Goal: Task Accomplishment & Management: Manage account settings

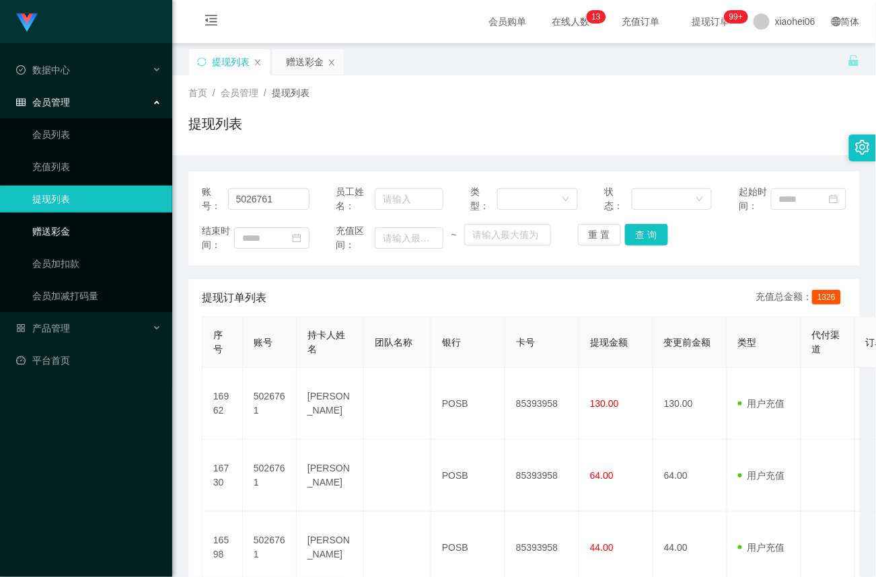
click at [39, 218] on link "赠送彩金" at bounding box center [96, 231] width 129 height 27
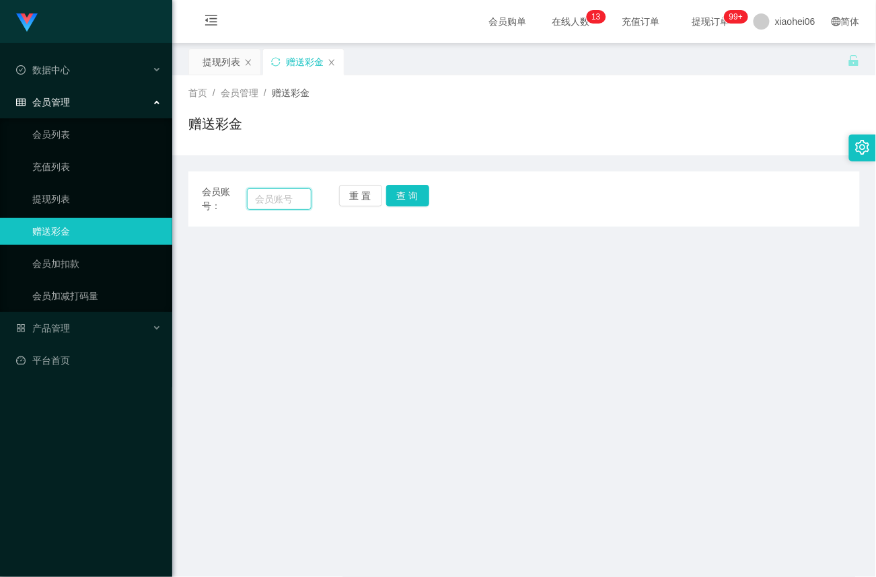
click at [270, 199] on input "text" at bounding box center [279, 199] width 65 height 22
paste input "Leon2025"
type input "Leon2025"
drag, startPoint x: 391, startPoint y: 194, endPoint x: 412, endPoint y: 205, distance: 23.8
click at [391, 194] on button "查 询" at bounding box center [407, 196] width 43 height 22
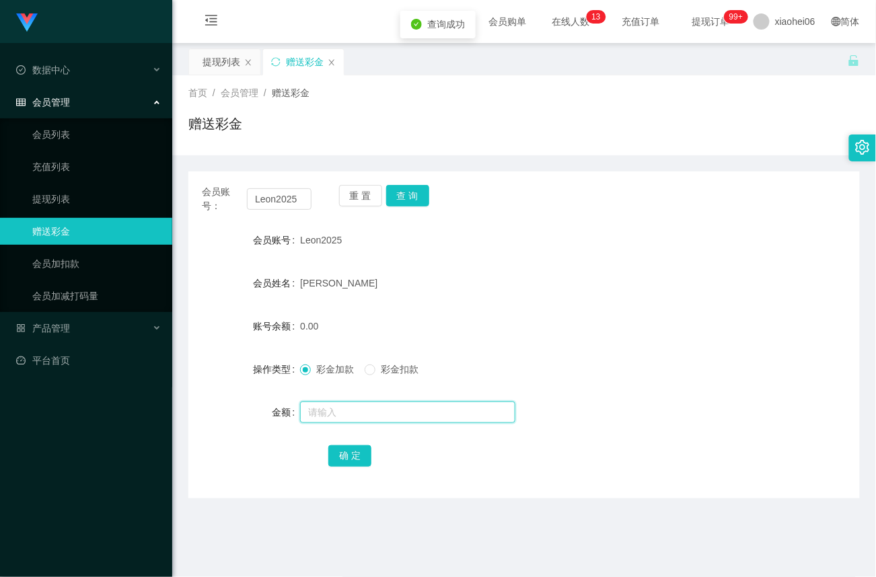
drag, startPoint x: 317, startPoint y: 404, endPoint x: 342, endPoint y: 408, distance: 25.2
click at [317, 404] on input "text" at bounding box center [407, 412] width 215 height 22
type input "80"
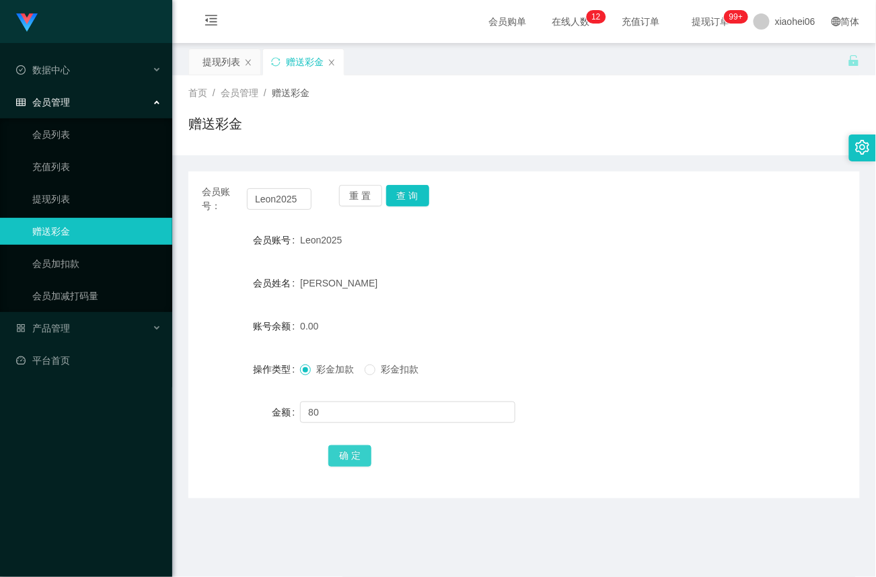
click at [353, 459] on button "确 定" at bounding box center [349, 456] width 43 height 22
click at [67, 194] on link "提现列表" at bounding box center [96, 199] width 129 height 27
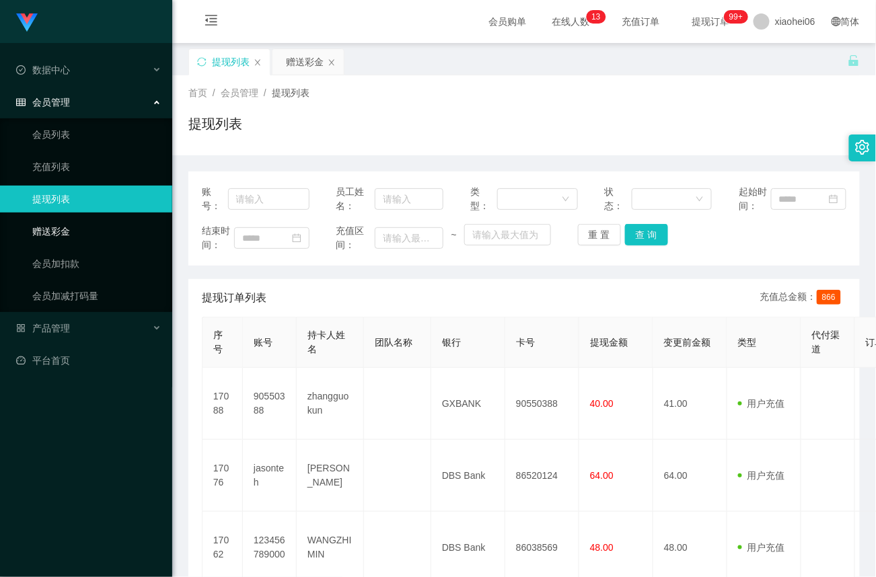
click at [79, 225] on link "赠送彩金" at bounding box center [96, 231] width 129 height 27
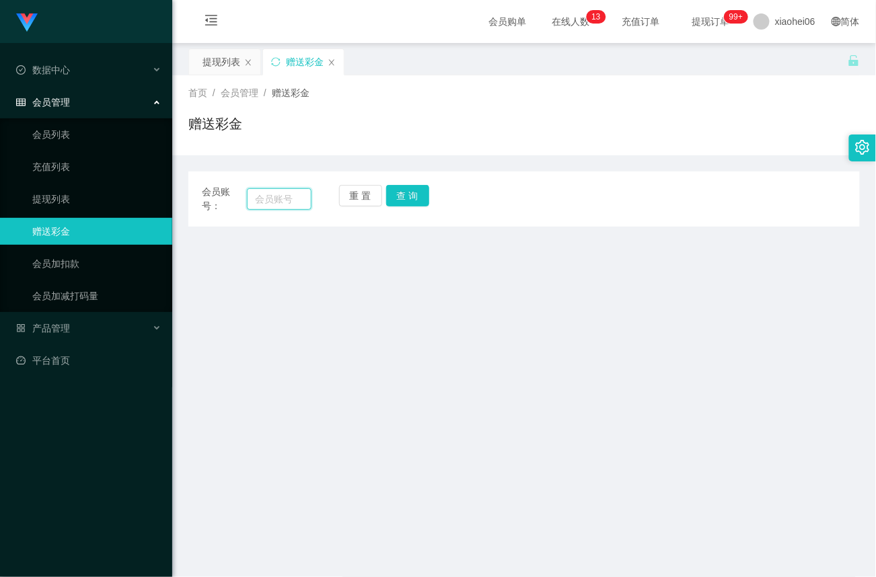
drag, startPoint x: 270, startPoint y: 196, endPoint x: 293, endPoint y: 194, distance: 23.6
click at [270, 195] on input "text" at bounding box center [279, 199] width 65 height 22
paste input "5026761"
type input "5026761"
drag, startPoint x: 420, startPoint y: 196, endPoint x: 420, endPoint y: 213, distance: 16.8
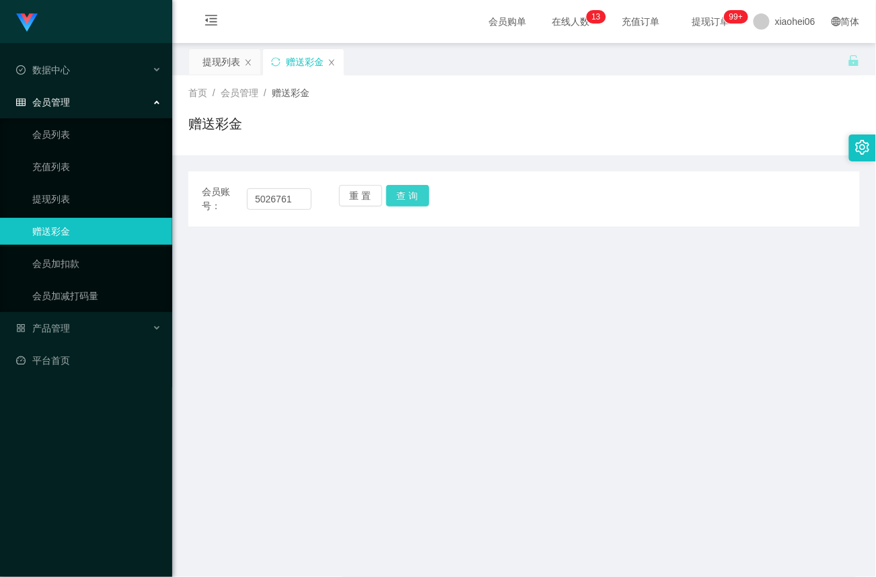
click at [420, 196] on button "查 询" at bounding box center [407, 196] width 43 height 22
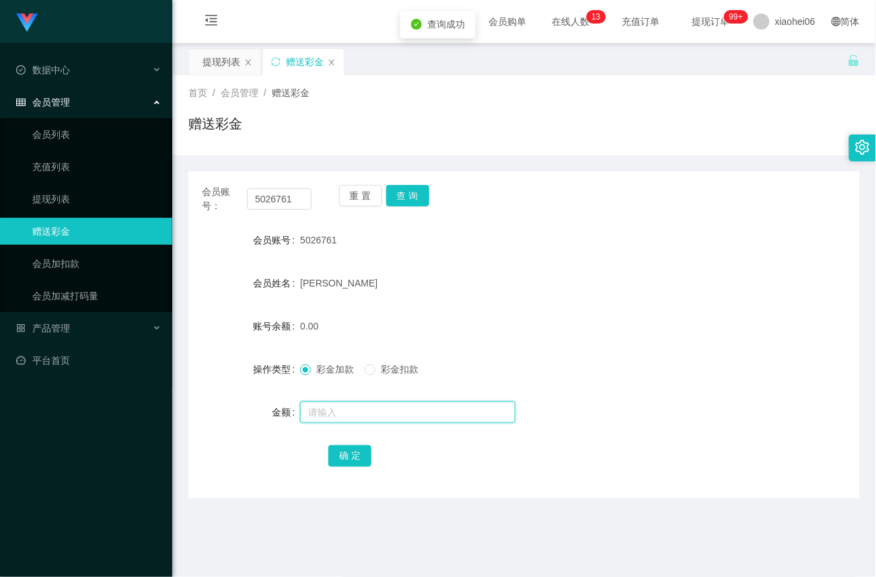
click at [353, 418] on input "text" at bounding box center [407, 412] width 215 height 22
type input "64"
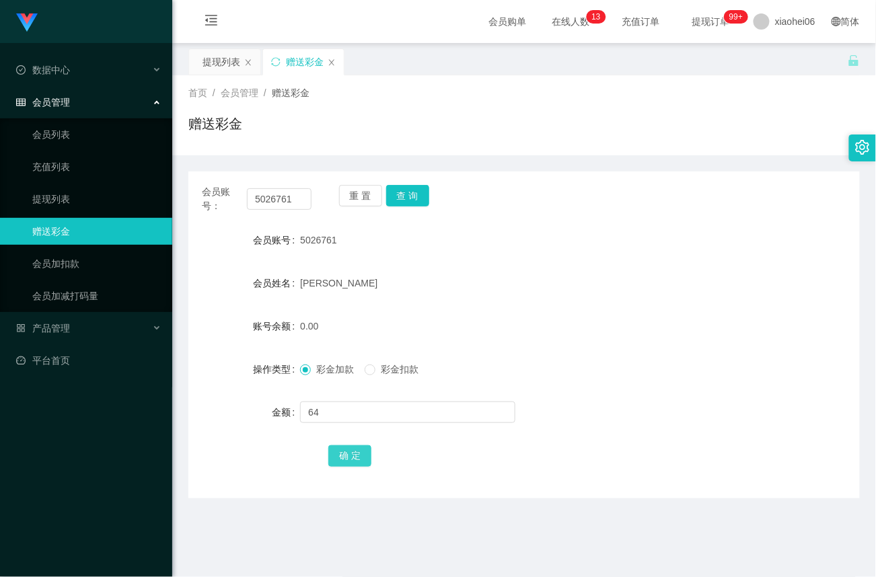
drag, startPoint x: 356, startPoint y: 458, endPoint x: 461, endPoint y: 456, distance: 104.9
click at [356, 457] on button "确 定" at bounding box center [349, 456] width 43 height 22
click at [67, 190] on link "提现列表" at bounding box center [96, 199] width 129 height 27
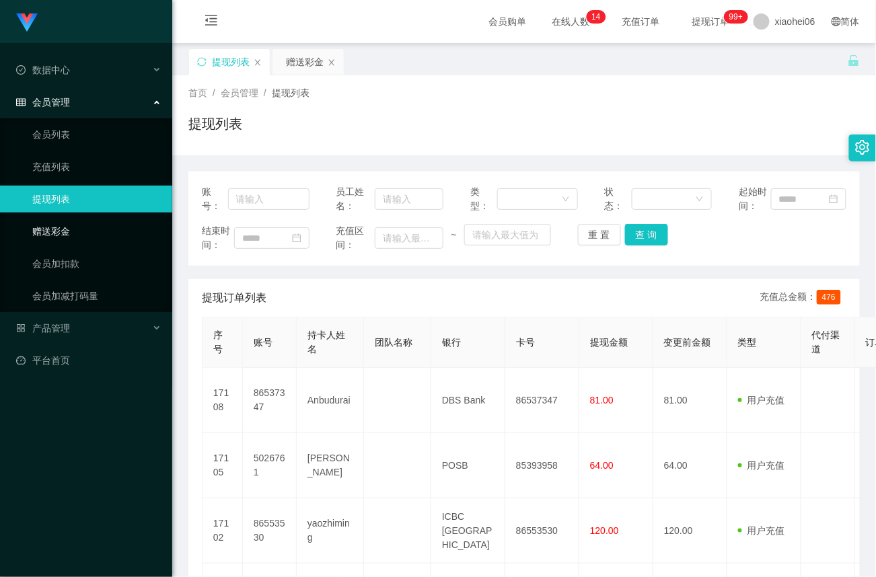
click at [51, 225] on link "赠送彩金" at bounding box center [96, 231] width 129 height 27
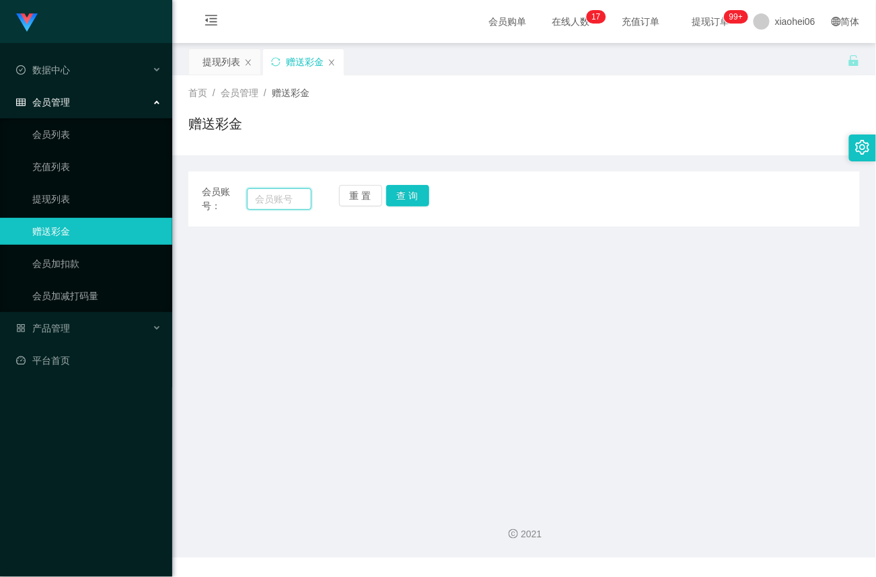
click at [278, 197] on input "text" at bounding box center [279, 199] width 65 height 22
click at [63, 259] on link "会员加扣款" at bounding box center [96, 263] width 129 height 27
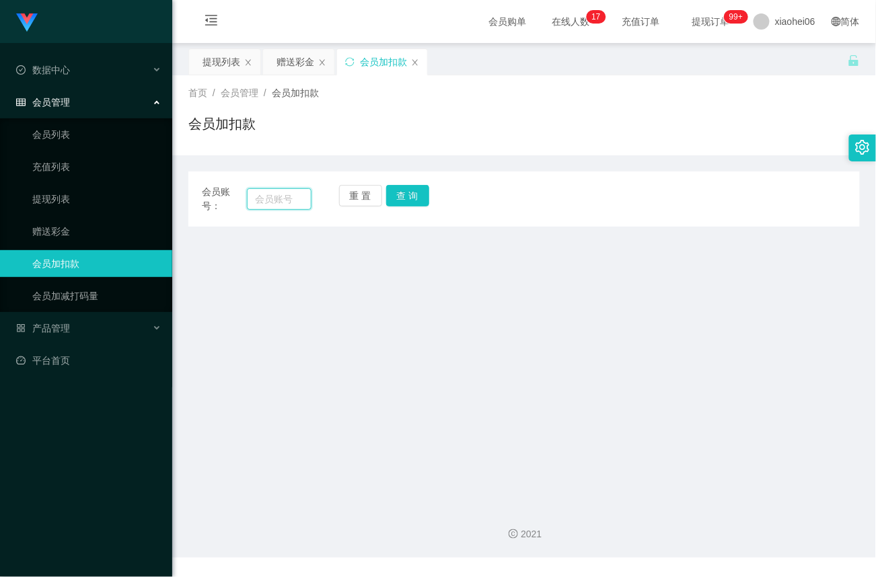
drag, startPoint x: 281, startPoint y: 203, endPoint x: 293, endPoint y: 213, distance: 15.8
click at [281, 203] on input "text" at bounding box center [279, 199] width 65 height 22
paste input "38058"
type input "38058"
click at [413, 199] on button "查 询" at bounding box center [407, 196] width 43 height 22
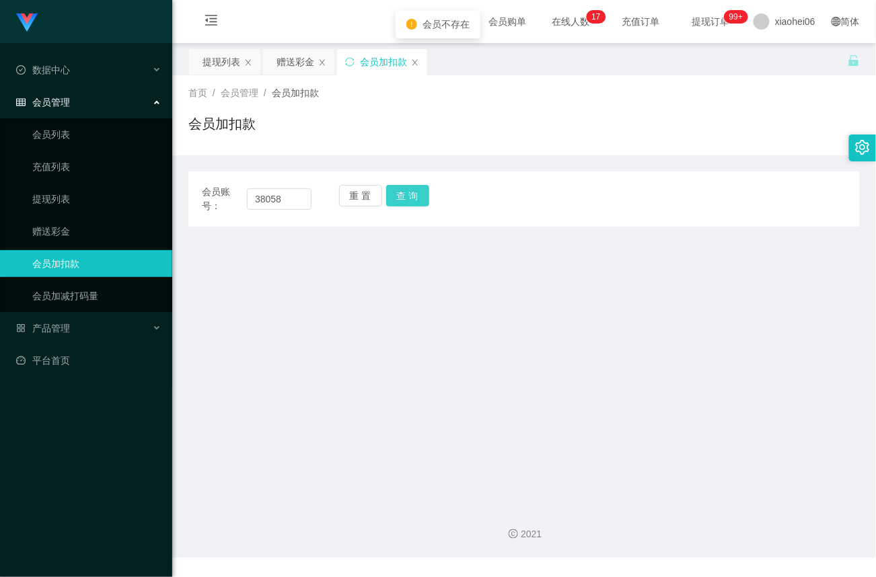
click at [407, 196] on button "查 询" at bounding box center [407, 196] width 43 height 22
drag, startPoint x: 292, startPoint y: 198, endPoint x: 86, endPoint y: 192, distance: 205.9
click at [86, 192] on section "Jingdong工作台代理端 数据中心 会员管理 会员列表 充值列表 提现列表 赠送彩金 会员加扣款 会员加减打码量 产品管理 平台首页 保存配置 重置配置 …" at bounding box center [438, 279] width 876 height 558
click at [276, 196] on input "text" at bounding box center [279, 199] width 65 height 22
paste input "91470042"
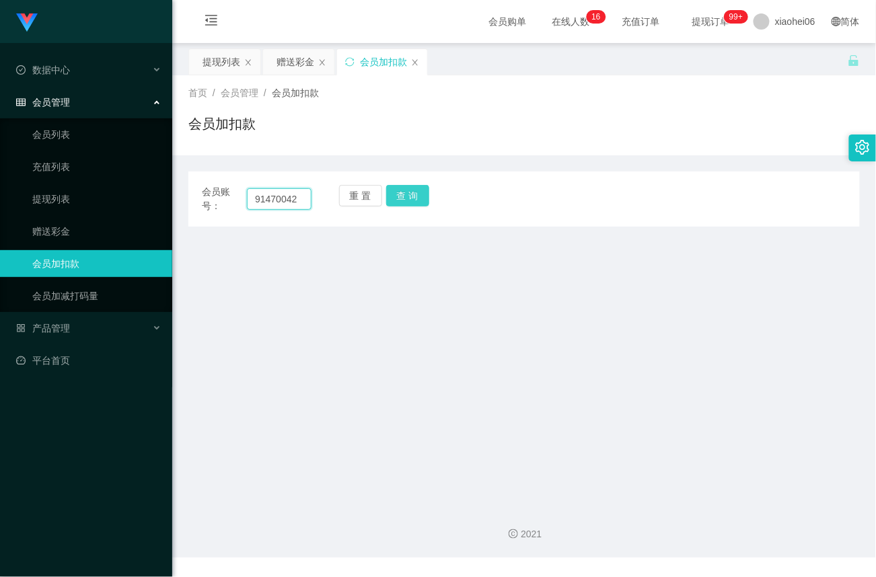
type input "91470042"
click at [410, 200] on button "查 询" at bounding box center [407, 196] width 43 height 22
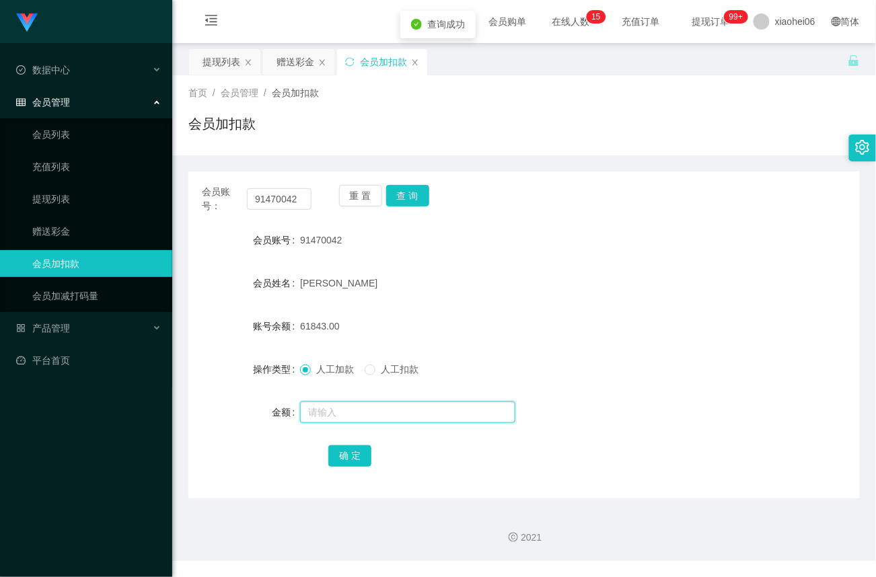
click at [340, 406] on input "text" at bounding box center [407, 412] width 215 height 22
click at [342, 412] on input "text" at bounding box center [407, 412] width 215 height 22
paste input "38058"
type input "38058"
click at [351, 415] on input "38058" at bounding box center [407, 412] width 215 height 22
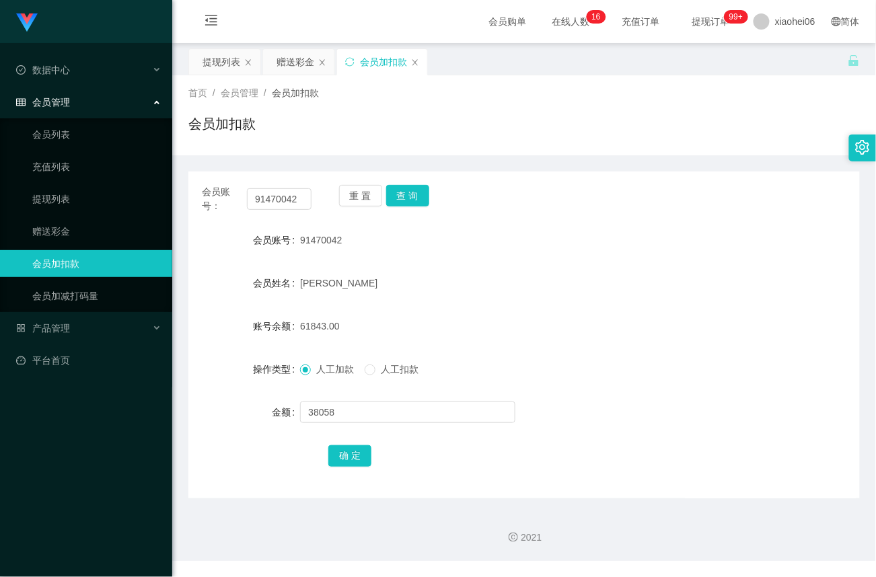
click at [219, 448] on div "确 定" at bounding box center [523, 455] width 671 height 27
click at [350, 457] on button "确 定" at bounding box center [349, 456] width 43 height 22
click at [58, 192] on link "提现列表" at bounding box center [96, 199] width 129 height 27
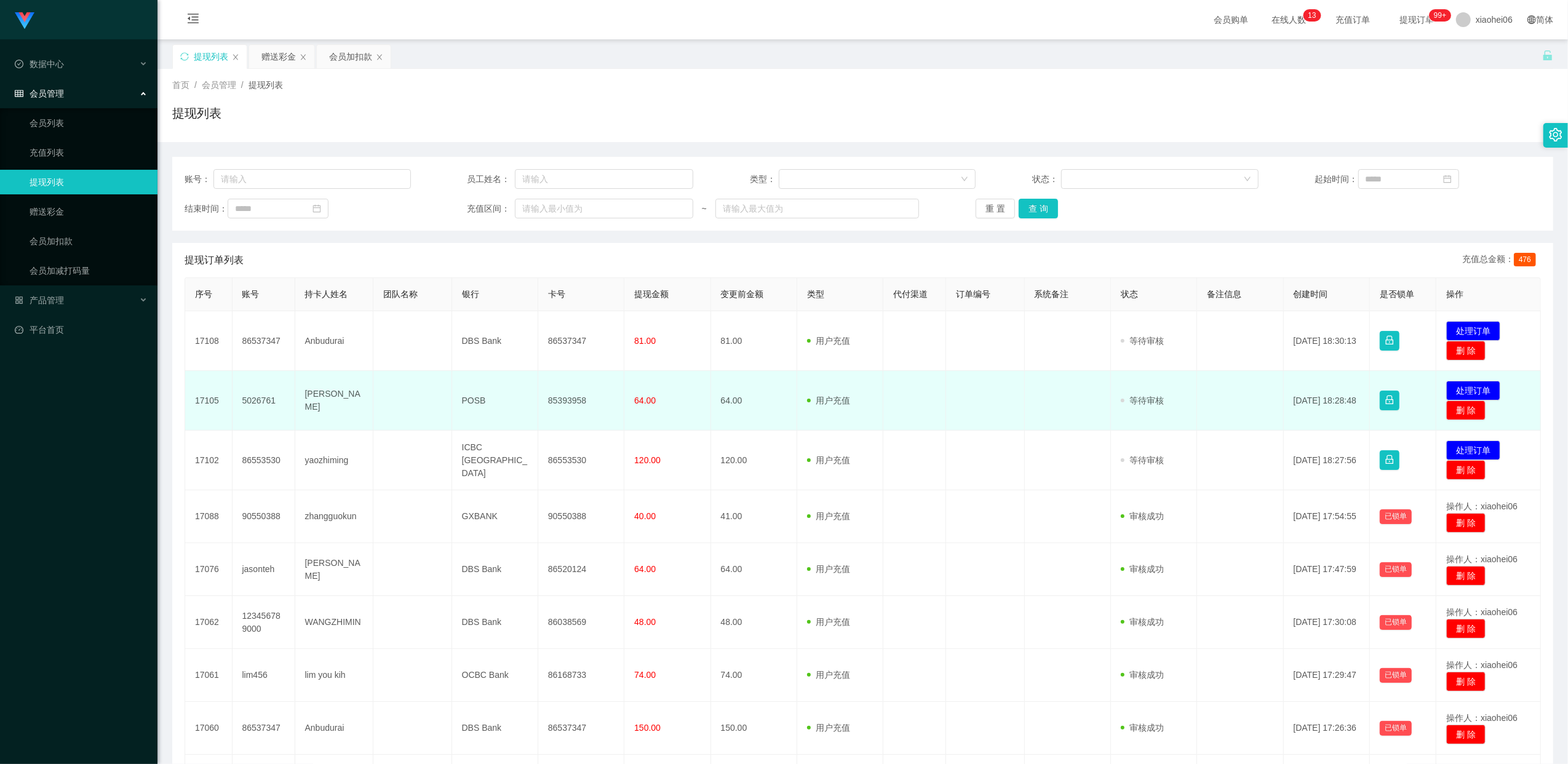
click at [570, 402] on td "85393958" at bounding box center [581, 401] width 86 height 59
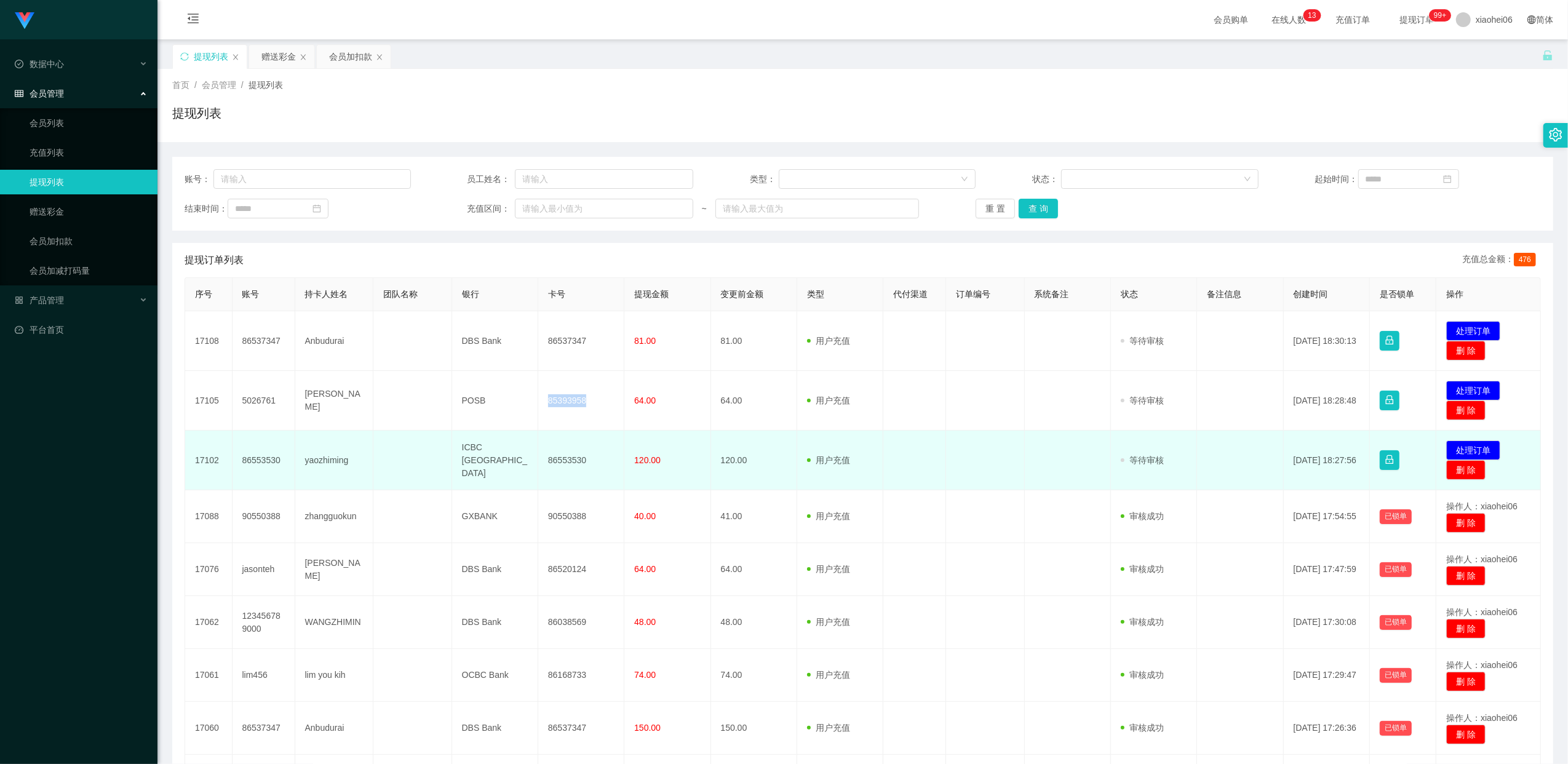
copy td "85393958"
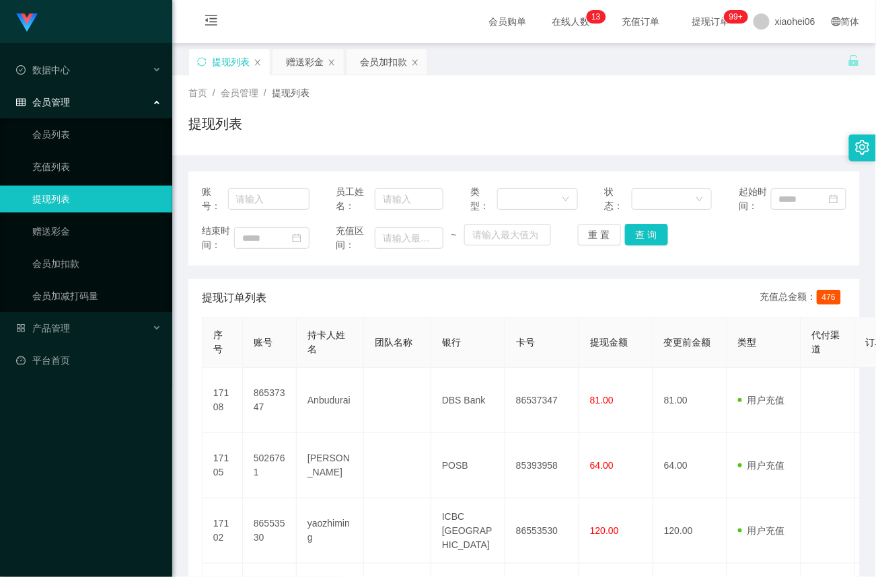
drag, startPoint x: 701, startPoint y: 284, endPoint x: 652, endPoint y: 308, distance: 54.7
click at [701, 284] on div "提现订单列表 充值总金额： 476" at bounding box center [524, 298] width 644 height 38
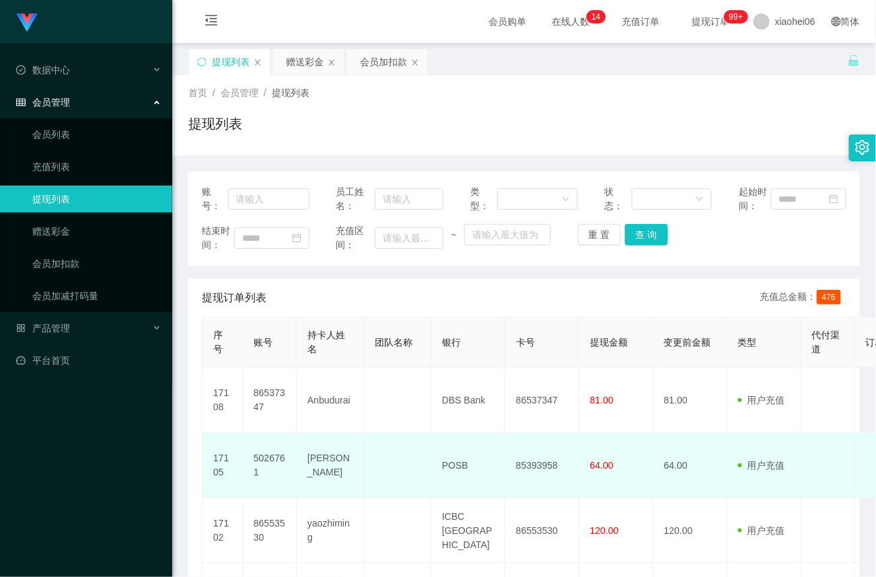
click at [546, 469] on td "85393958" at bounding box center [542, 465] width 74 height 65
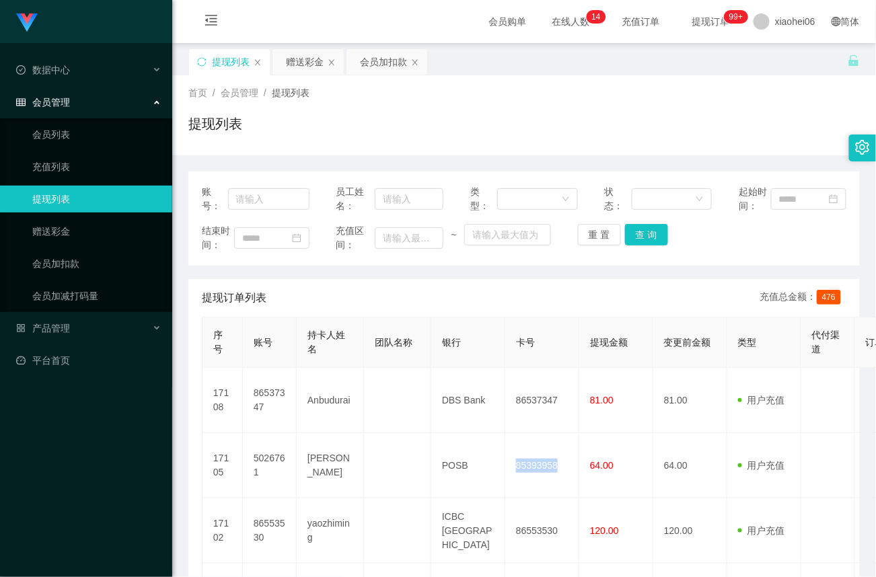
copy td "85393958"
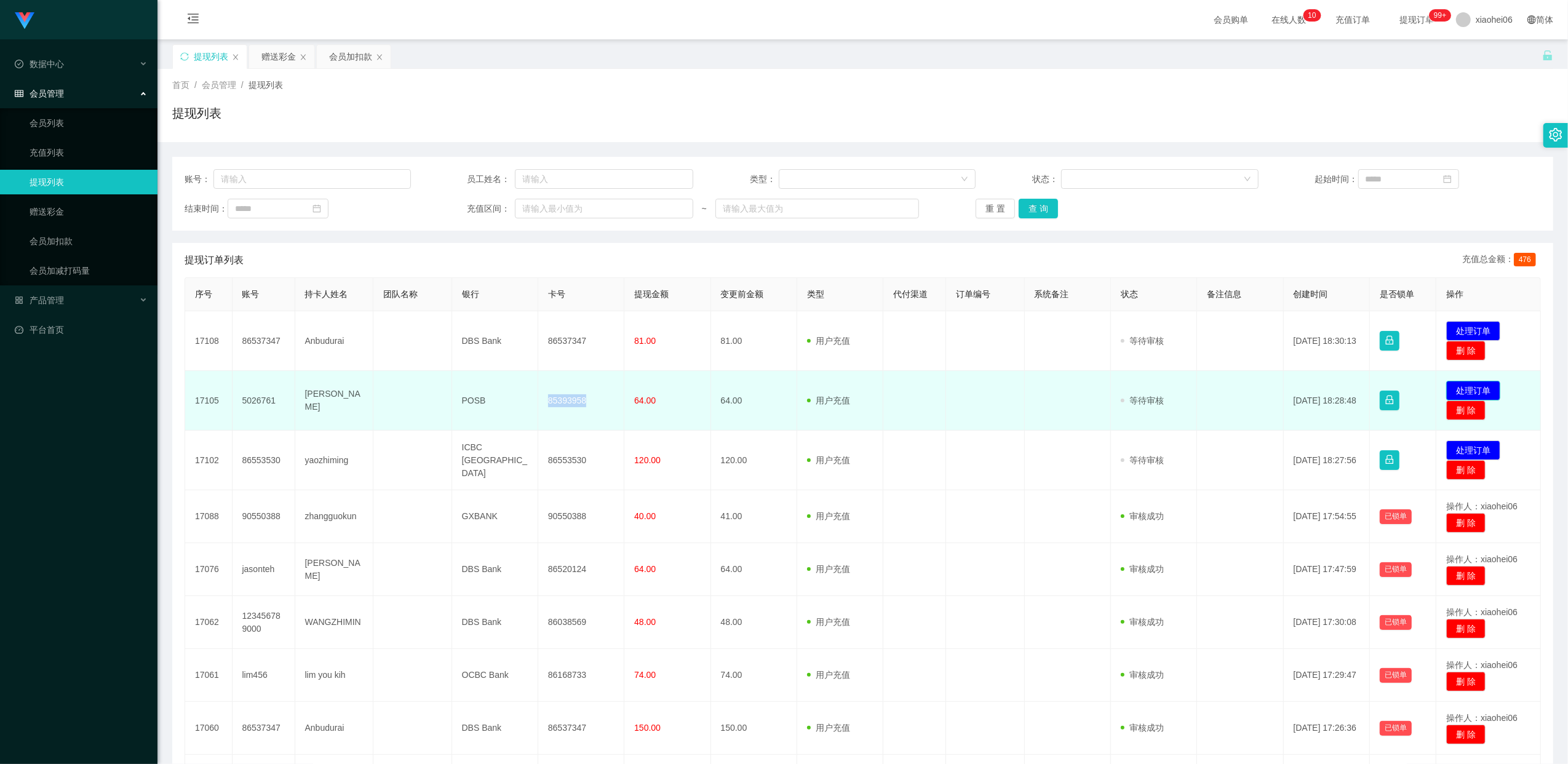
click at [1490, 388] on button "处理订单" at bounding box center [1473, 391] width 54 height 20
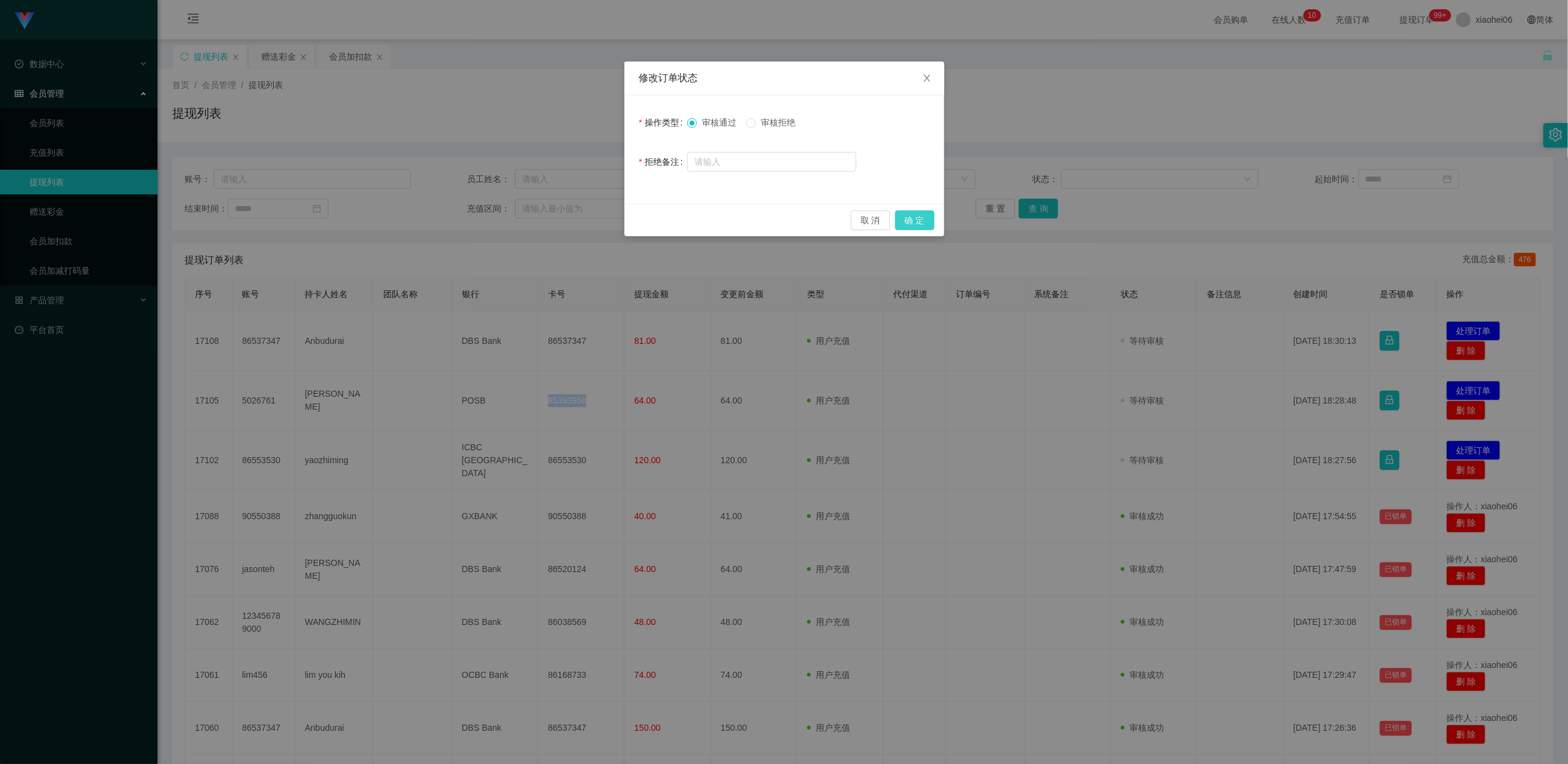
drag, startPoint x: 923, startPoint y: 221, endPoint x: 911, endPoint y: 253, distance: 34.2
click at [923, 221] on button "确 定" at bounding box center [915, 221] width 39 height 20
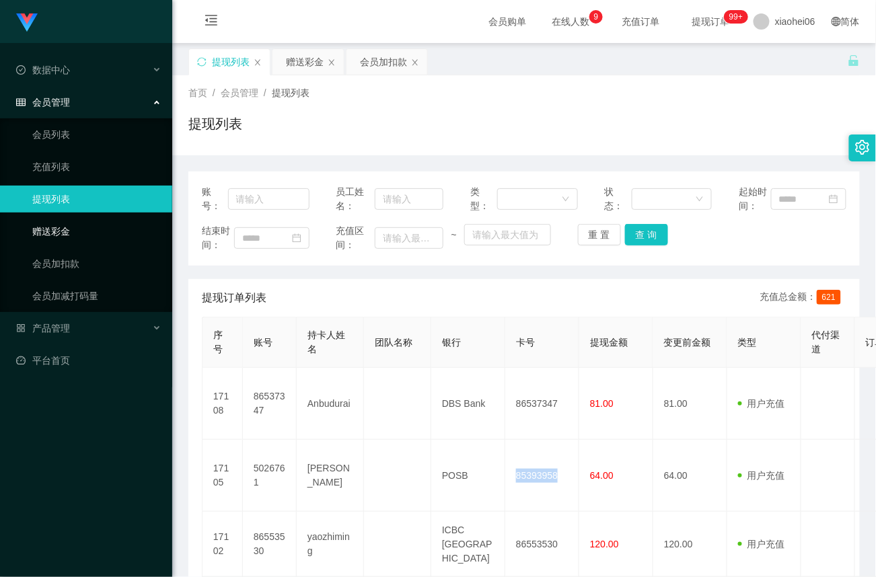
drag, startPoint x: 58, startPoint y: 230, endPoint x: 111, endPoint y: 218, distance: 54.5
click at [59, 230] on link "赠送彩金" at bounding box center [96, 231] width 129 height 27
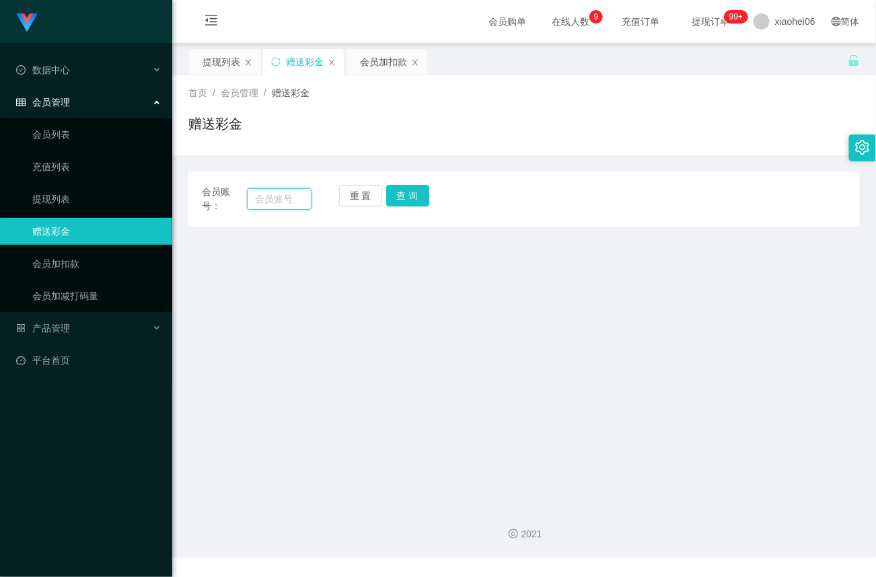
click at [289, 200] on input "text" at bounding box center [279, 199] width 65 height 22
paste input "91470042"
type input "91470042"
click at [398, 196] on button "查 询" at bounding box center [407, 196] width 43 height 22
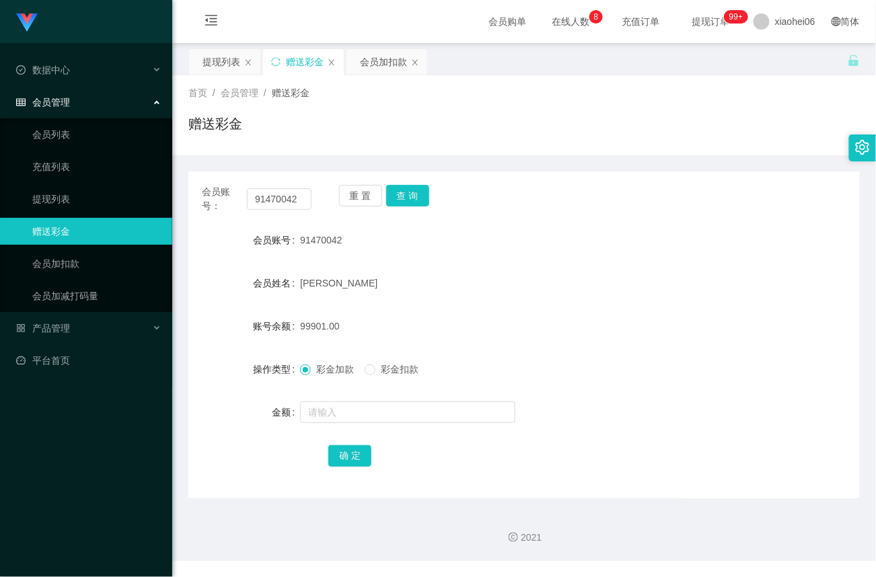
drag, startPoint x: 300, startPoint y: 323, endPoint x: 367, endPoint y: 324, distance: 66.6
click at [367, 324] on div "99901.00" at bounding box center [495, 326] width 391 height 27
drag, startPoint x: 367, startPoint y: 324, endPoint x: 492, endPoint y: 243, distance: 149.8
click at [600, 267] on form "会员账号 91470042 会员姓名 WONG AI MEI 账号余额 99901.00 操作类型 彩金加款 彩金扣款 金额 确 定" at bounding box center [523, 348] width 671 height 242
drag, startPoint x: 301, startPoint y: 196, endPoint x: 71, endPoint y: 186, distance: 230.9
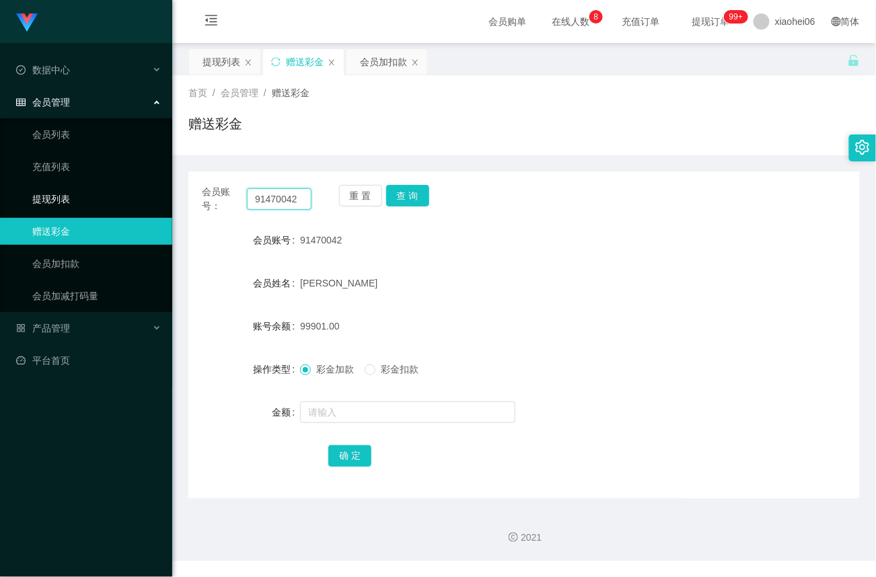
click at [71, 186] on section "Jingdong工作台代理端 数据中心 会员管理 会员列表 充值列表 提现列表 赠送彩金 会员加扣款 会员加减打码量 产品管理 平台首页 保存配置 重置配置 …" at bounding box center [438, 280] width 876 height 561
click at [65, 165] on link "充值列表" at bounding box center [96, 166] width 129 height 27
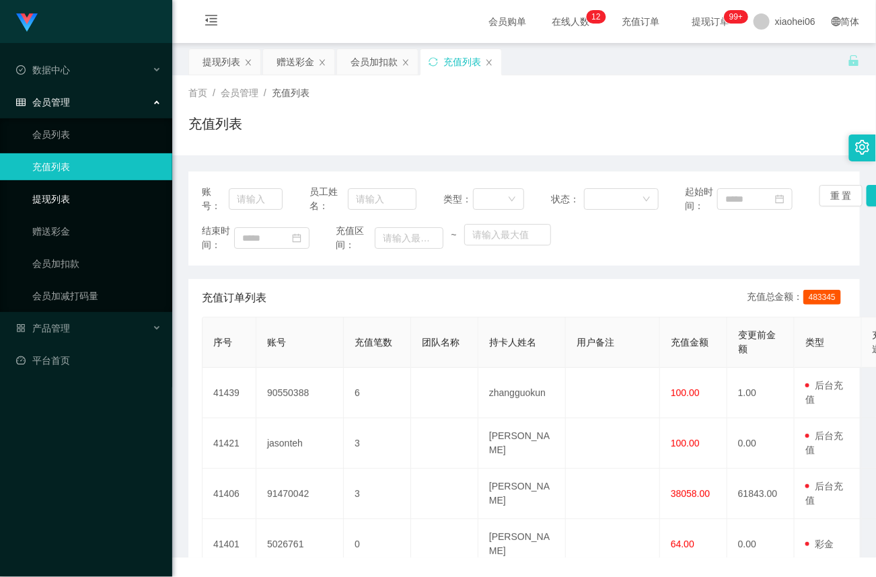
click at [63, 199] on link "提现列表" at bounding box center [96, 199] width 129 height 27
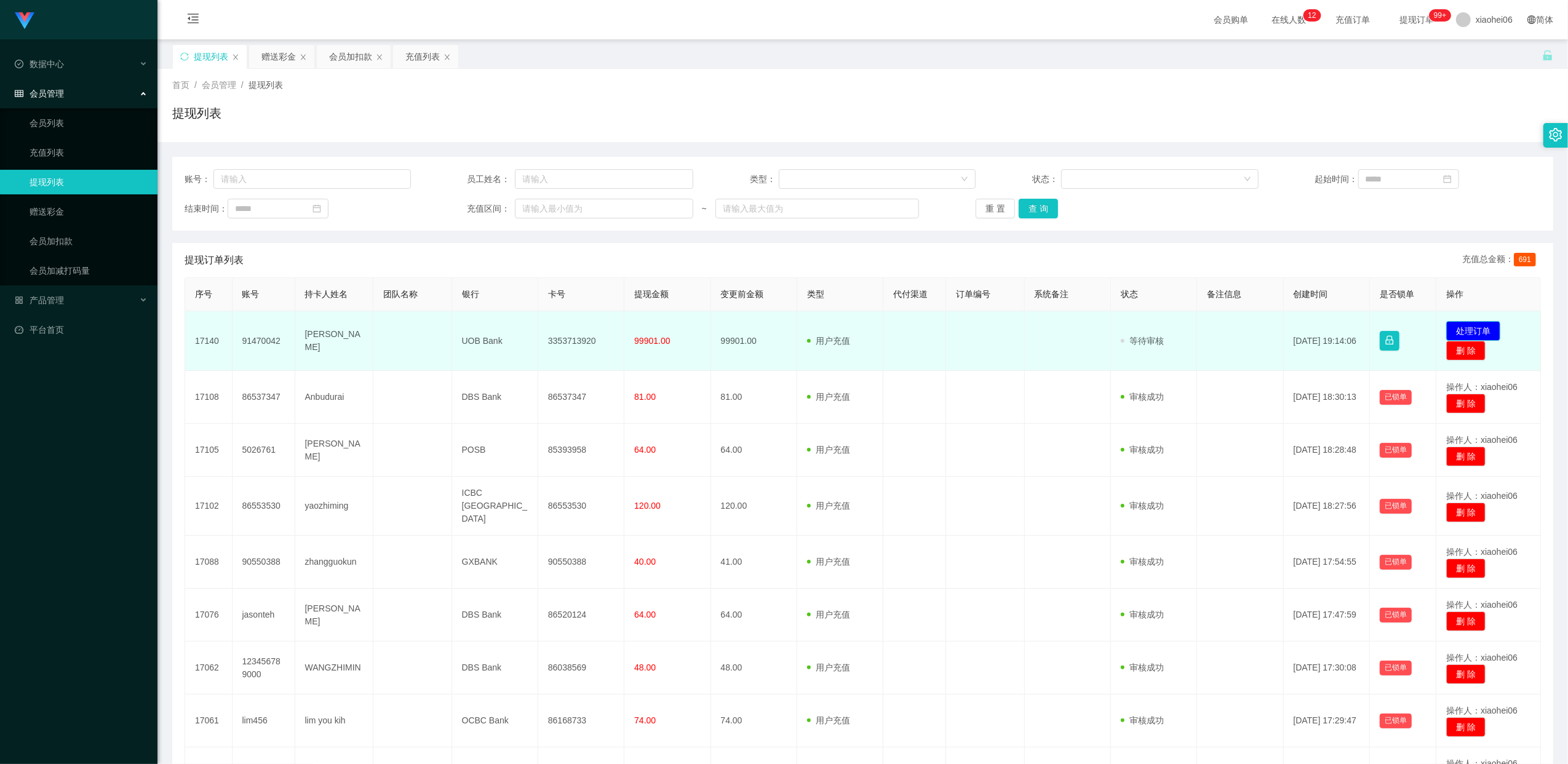
click at [1472, 333] on button "处理订单" at bounding box center [1473, 331] width 54 height 20
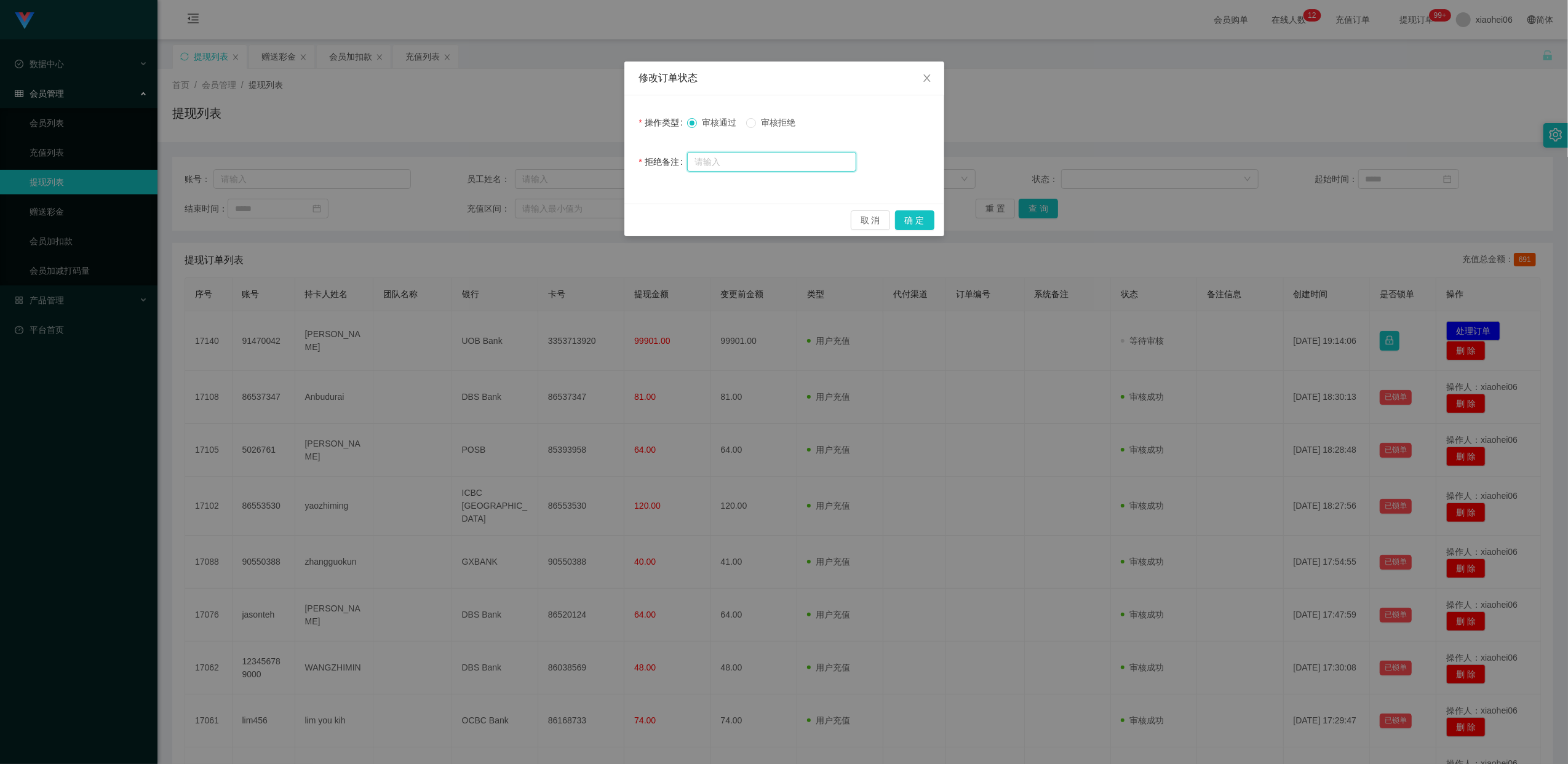
click at [743, 159] on input "text" at bounding box center [771, 162] width 169 height 20
paste input "你好，系统检测到您的工作台存在多次错误订单以及对冲记录，导致当前账户信誉分未达标，请联系相关负责人将信誉分提升至100分，方可重新发起提现申请。"
type input "你好，系统检测到您的工作台存在多次错误订单以及对冲记录，导致当前账户信誉分未达标，请联系相关负责人将信誉分提升至100分，方可重新发起提现申请。"
click at [776, 127] on span "审核拒绝" at bounding box center [779, 122] width 44 height 10
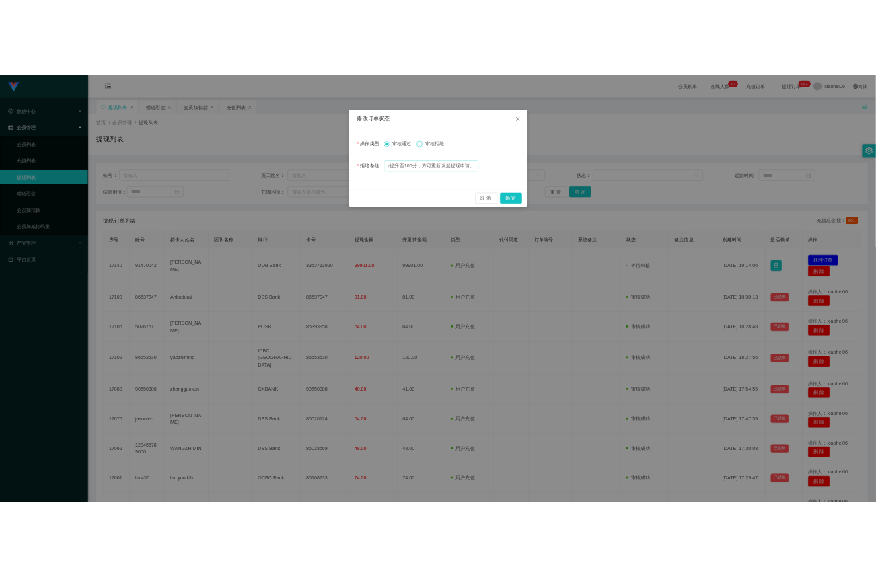
scroll to position [0, 0]
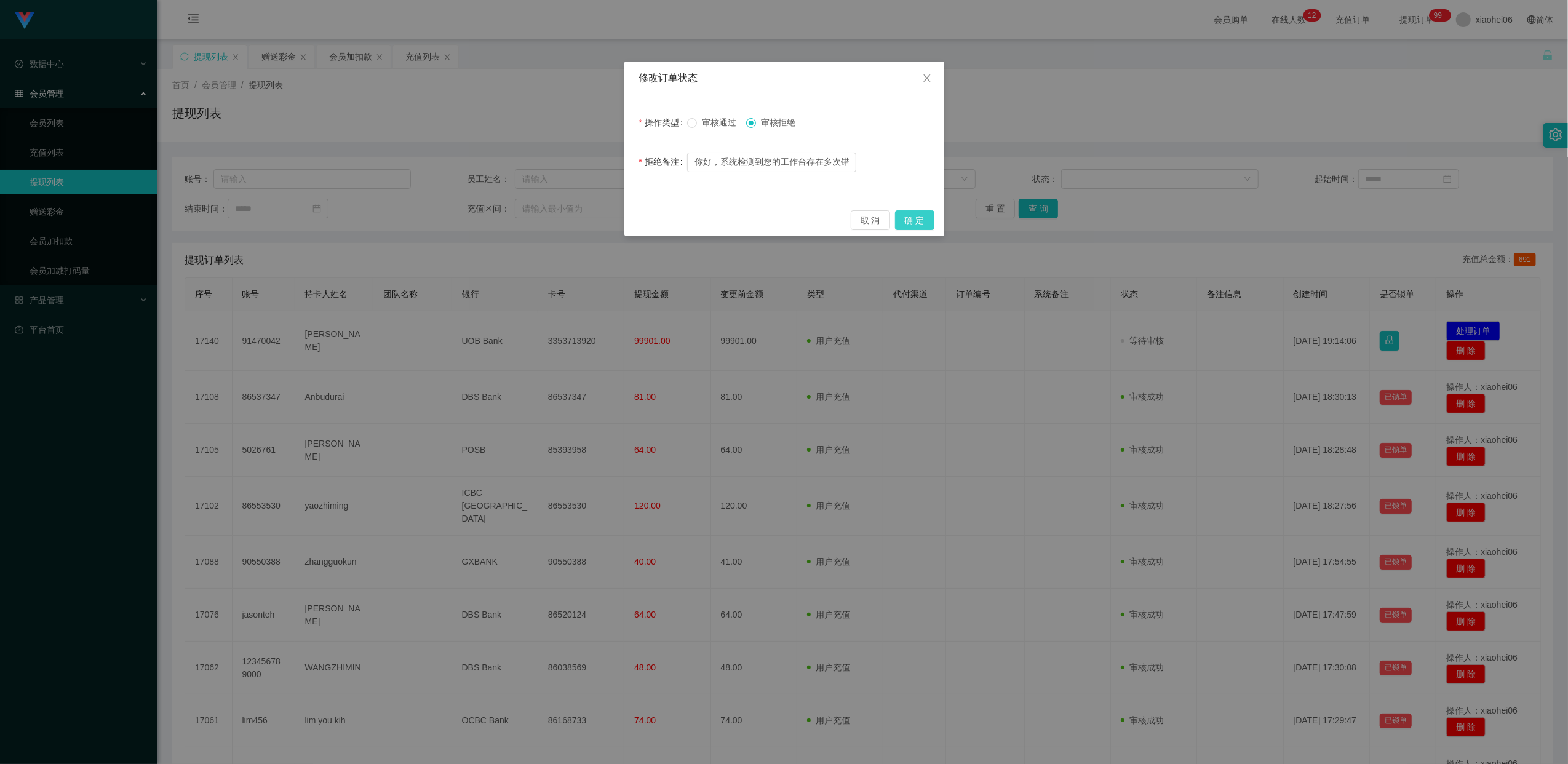
click at [921, 221] on button "确 定" at bounding box center [915, 221] width 39 height 20
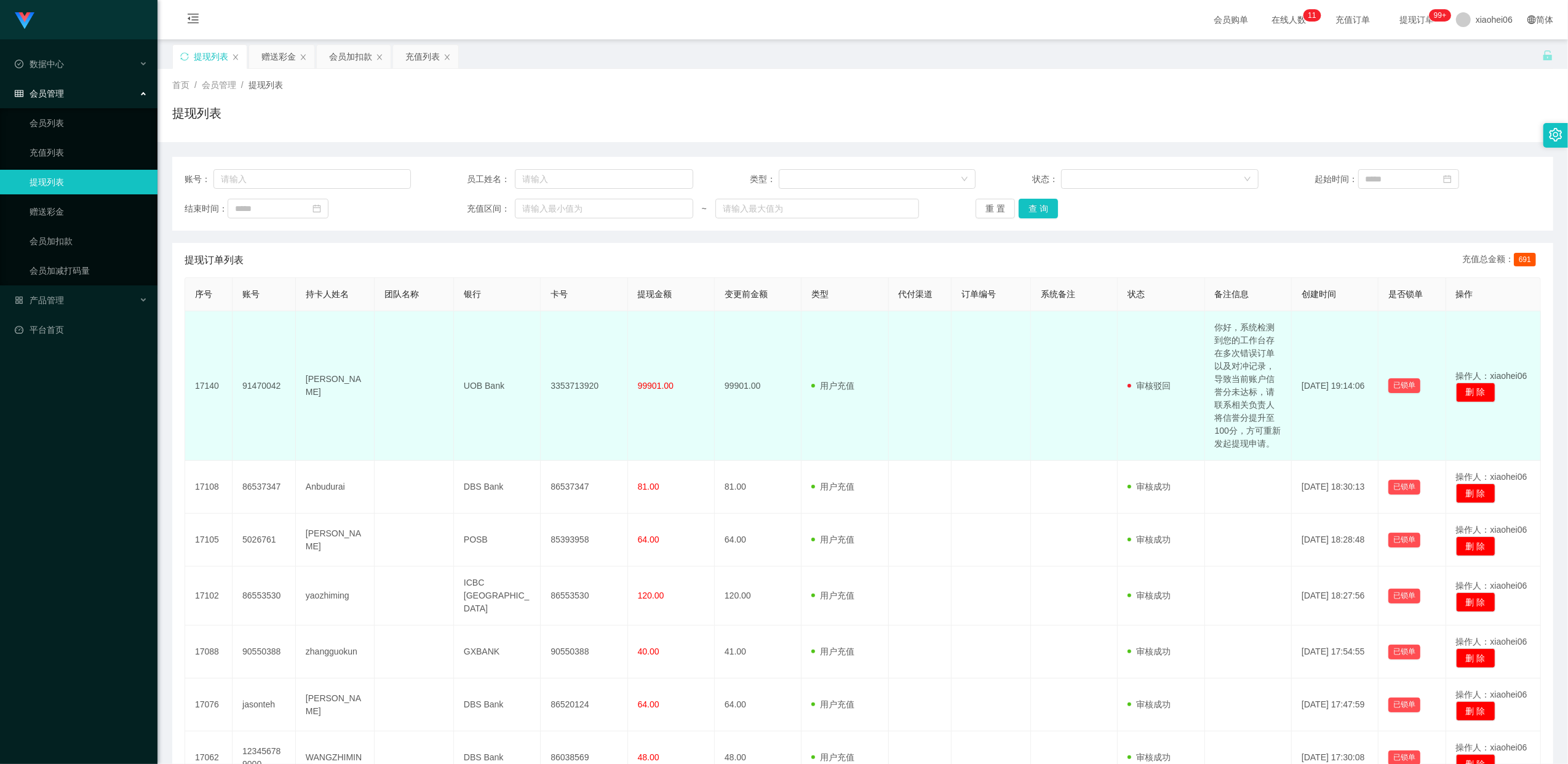
click at [272, 385] on td "91470042" at bounding box center [263, 385] width 63 height 149
copy td "91470042"
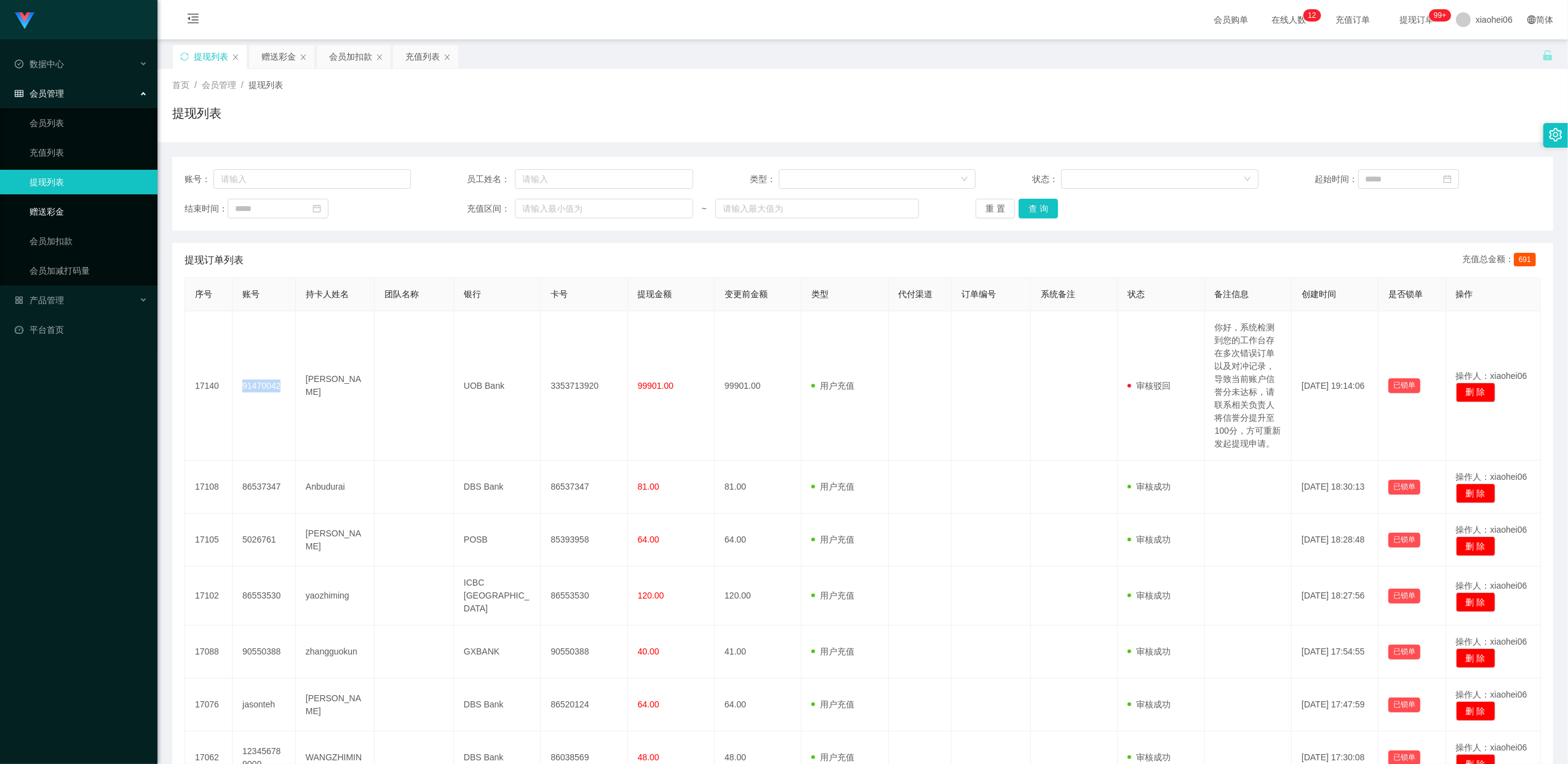
click at [56, 214] on link "赠送彩金" at bounding box center [88, 211] width 118 height 25
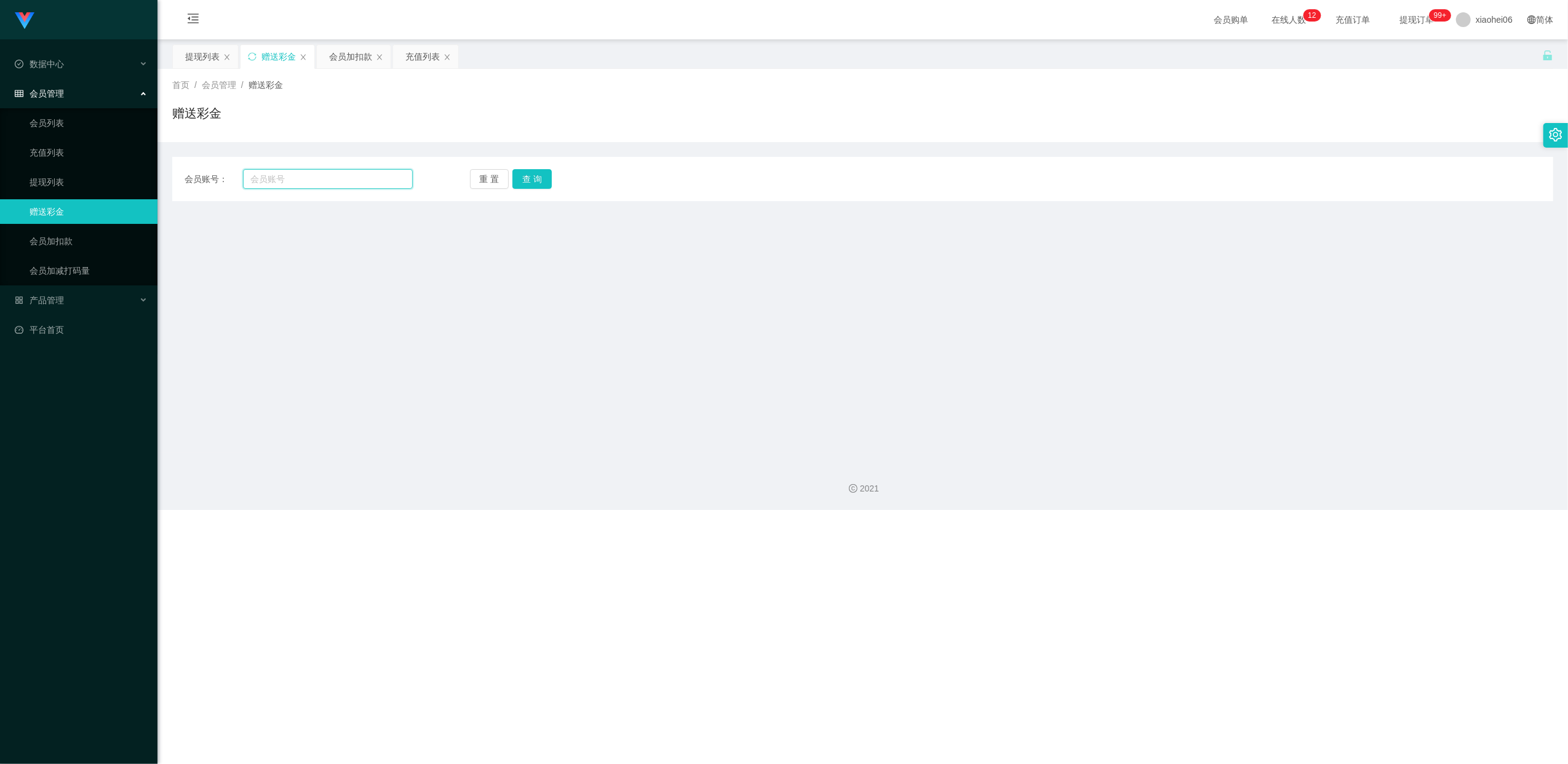
click at [355, 178] on input "text" at bounding box center [328, 179] width 170 height 20
paste input "91470042"
type input "91470042"
click at [529, 178] on button "查 询" at bounding box center [532, 179] width 39 height 20
